Goal: Check status: Check status

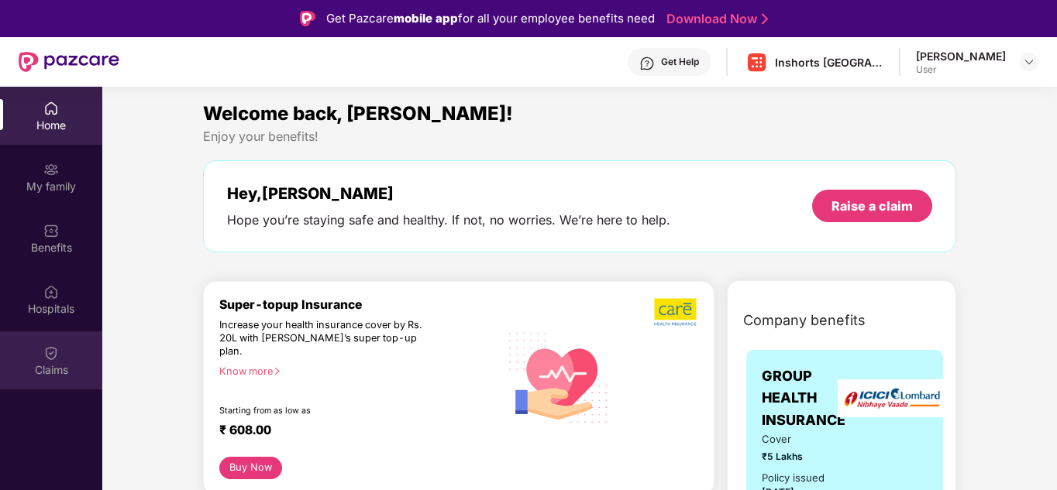
click at [53, 371] on div "Claims" at bounding box center [51, 370] width 102 height 15
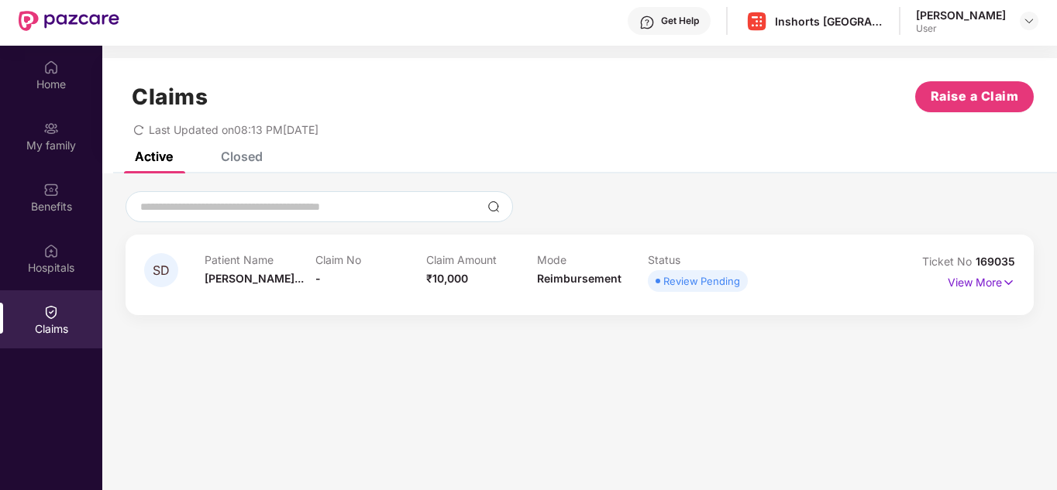
scroll to position [42, 0]
click at [968, 280] on p "View More" at bounding box center [981, 280] width 67 height 21
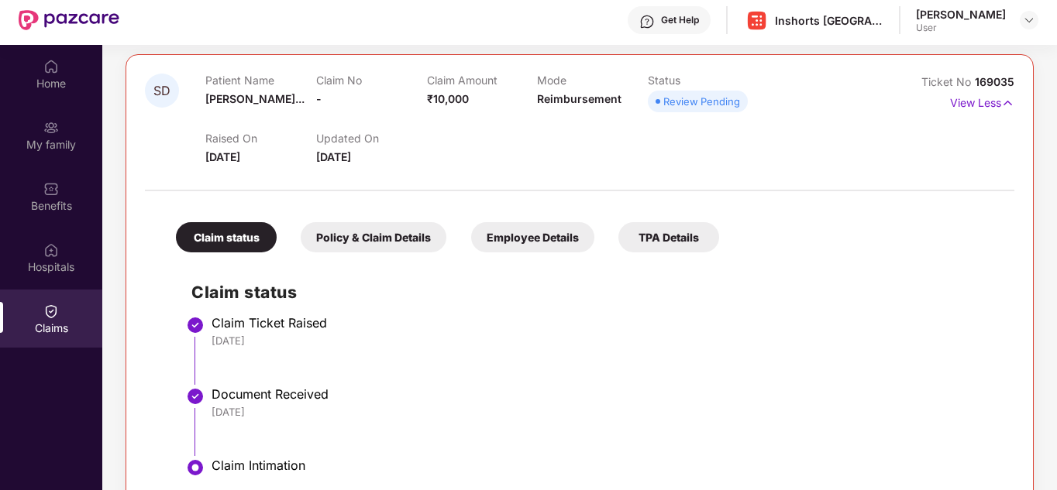
scroll to position [87, 0]
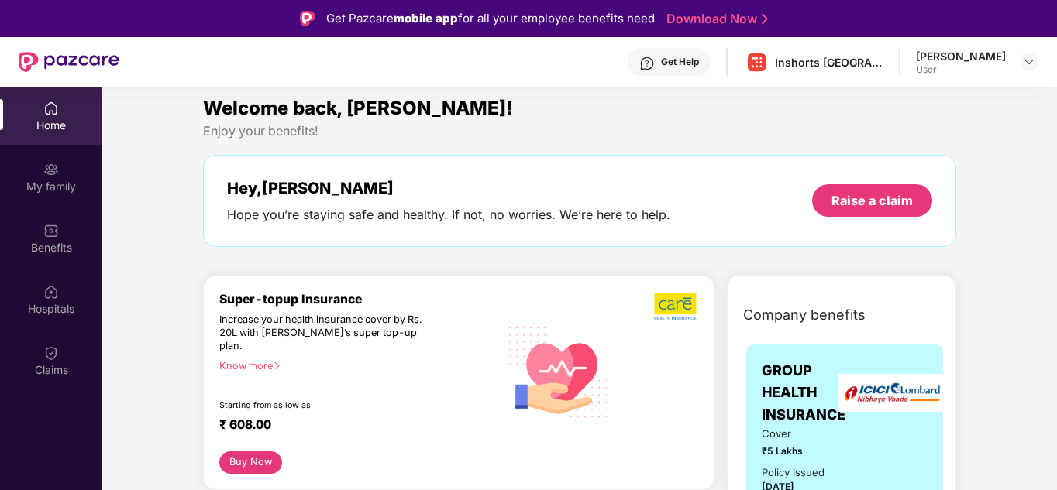
scroll to position [5, 0]
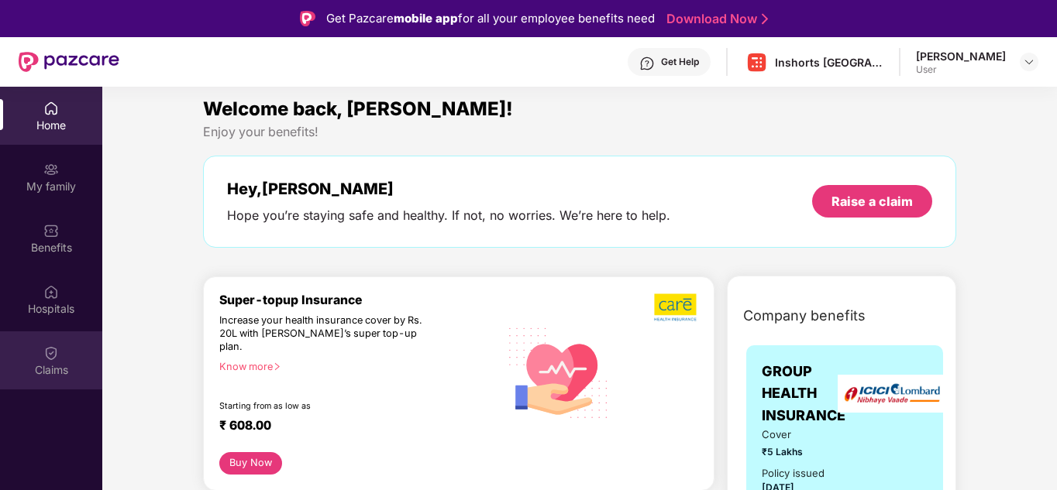
click at [19, 360] on div "Claims" at bounding box center [51, 361] width 102 height 58
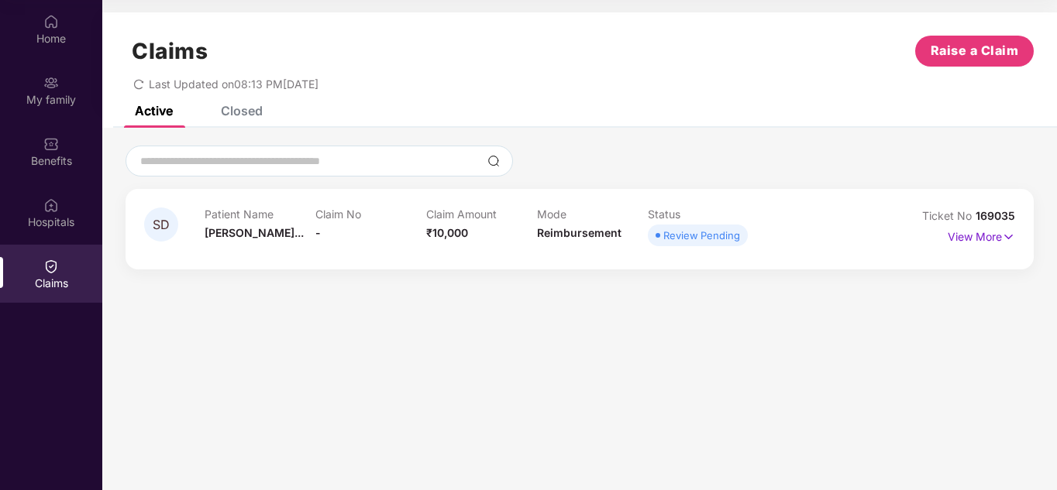
scroll to position [87, 0]
click at [594, 221] on div "Mode Reimbursement" at bounding box center [592, 229] width 111 height 43
click at [994, 225] on div "Ticket No 169035 View More" at bounding box center [960, 229] width 109 height 43
click at [994, 225] on p "View More" at bounding box center [981, 235] width 67 height 21
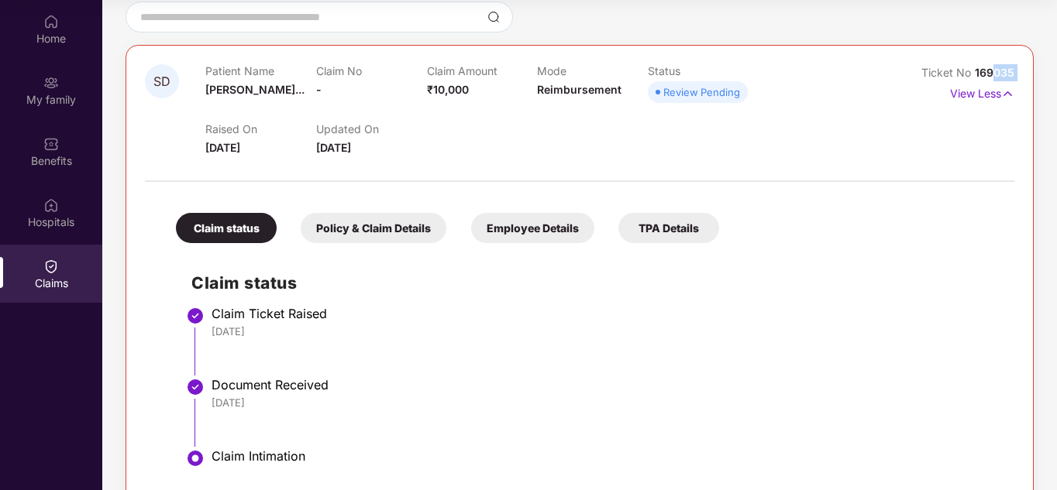
scroll to position [0, 0]
